Goal: Use online tool/utility: Utilize a website feature to perform a specific function

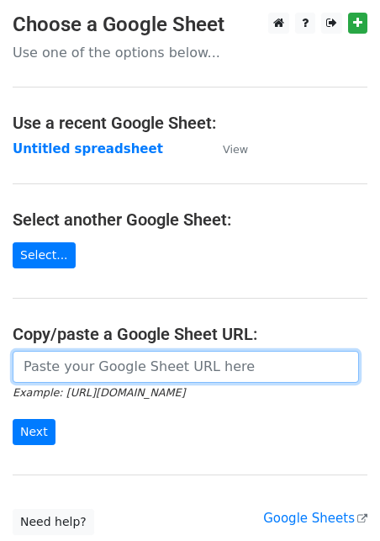
click at [114, 372] on input "url" at bounding box center [186, 367] width 347 height 32
paste input "https://docs.google.com/spreadsheets/d/1aNTiFcBmV5jIxNi0h393BLTNUqVolpFxVj0PPHI…"
type input "https://docs.google.com/spreadsheets/d/1aNTiFcBmV5jIxNi0h393BLTNUqVolpFxVj0PPHI…"
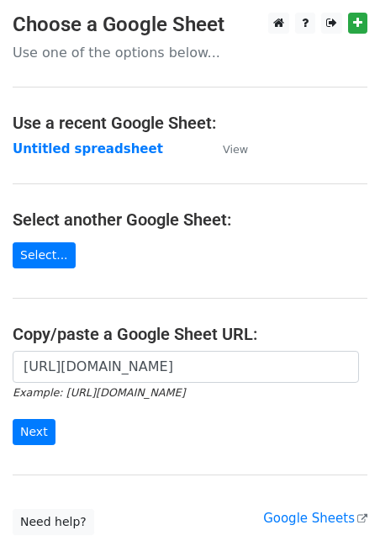
click at [13, 450] on div "https://docs.google.com/spreadsheets/d/1aNTiFcBmV5jIxNi0h393BLTNUqVolpFxVj0PPHI…" at bounding box center [190, 406] width 380 height 111
click at [20, 434] on input "Next" at bounding box center [34, 432] width 43 height 26
